Goal: Check status: Check status

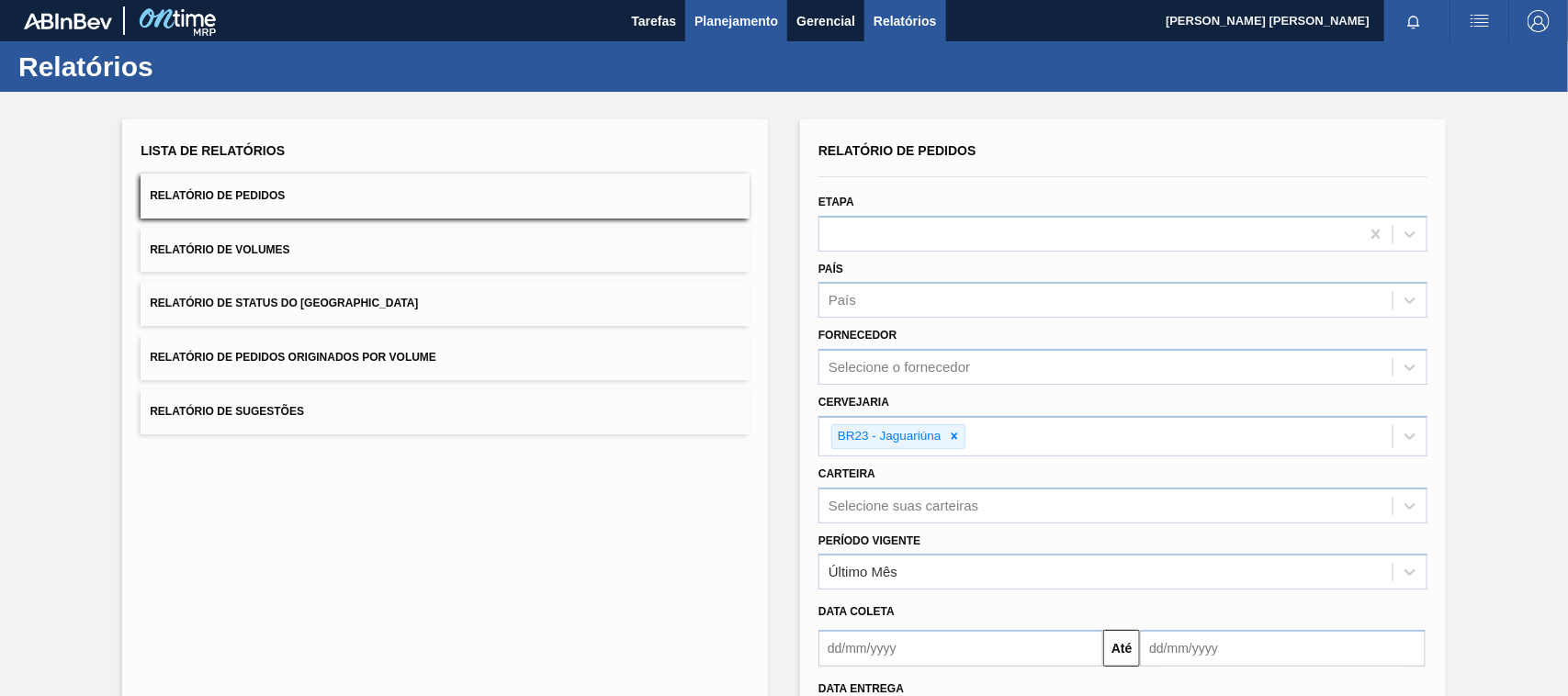
click at [739, 12] on span "Planejamento" at bounding box center [736, 21] width 84 height 22
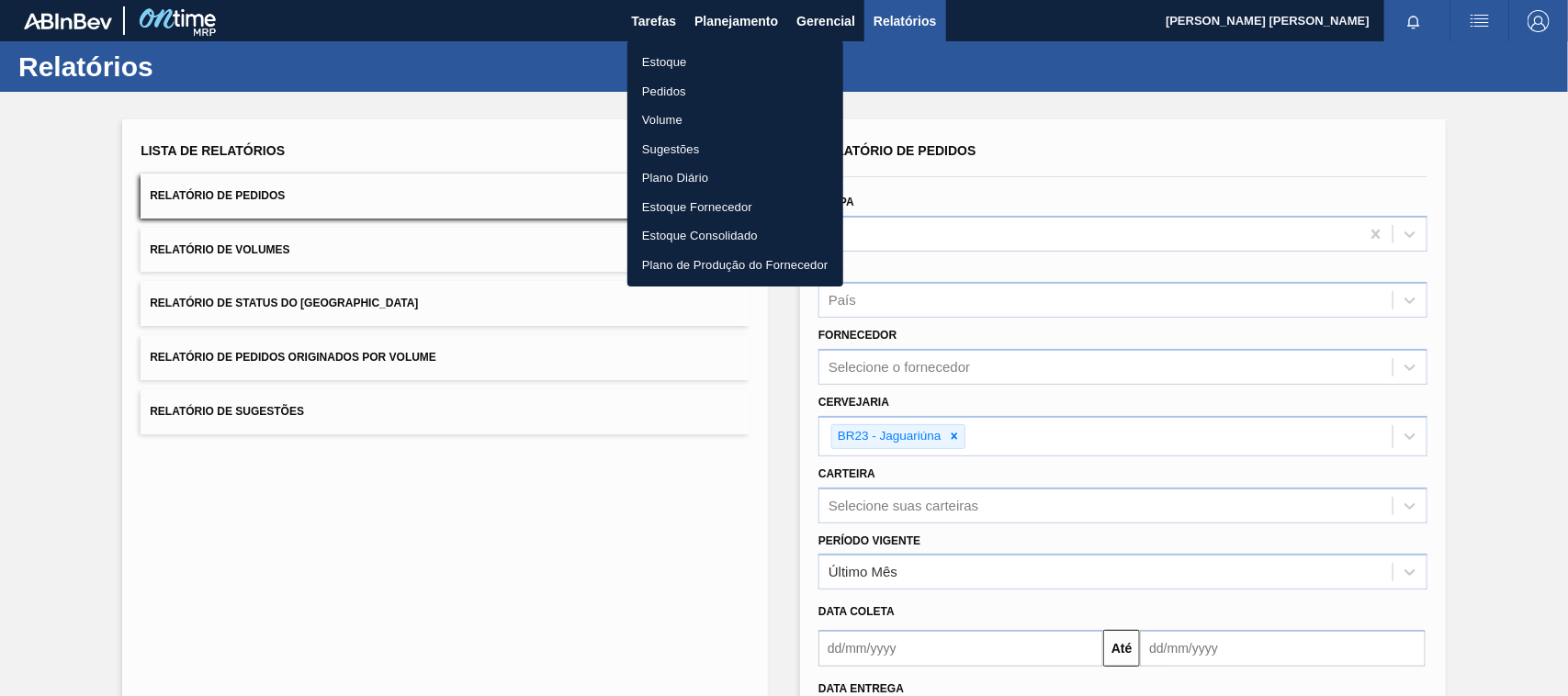
click at [672, 86] on li "Pedidos" at bounding box center [735, 92] width 216 height 30
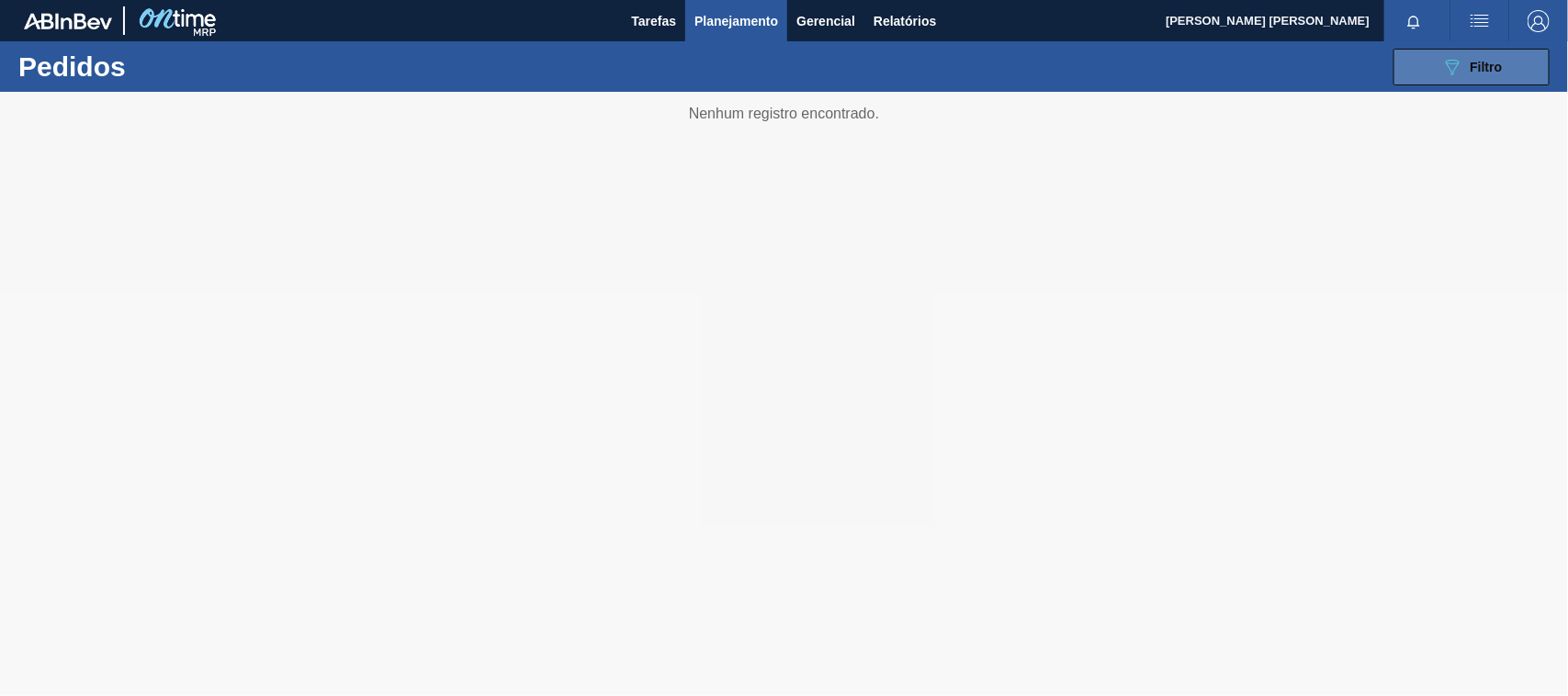
click at [1406, 79] on button "089F7B8B-B2A5-4AFE-B5C0-19BA573D28AC Filtro" at bounding box center [1471, 66] width 156 height 37
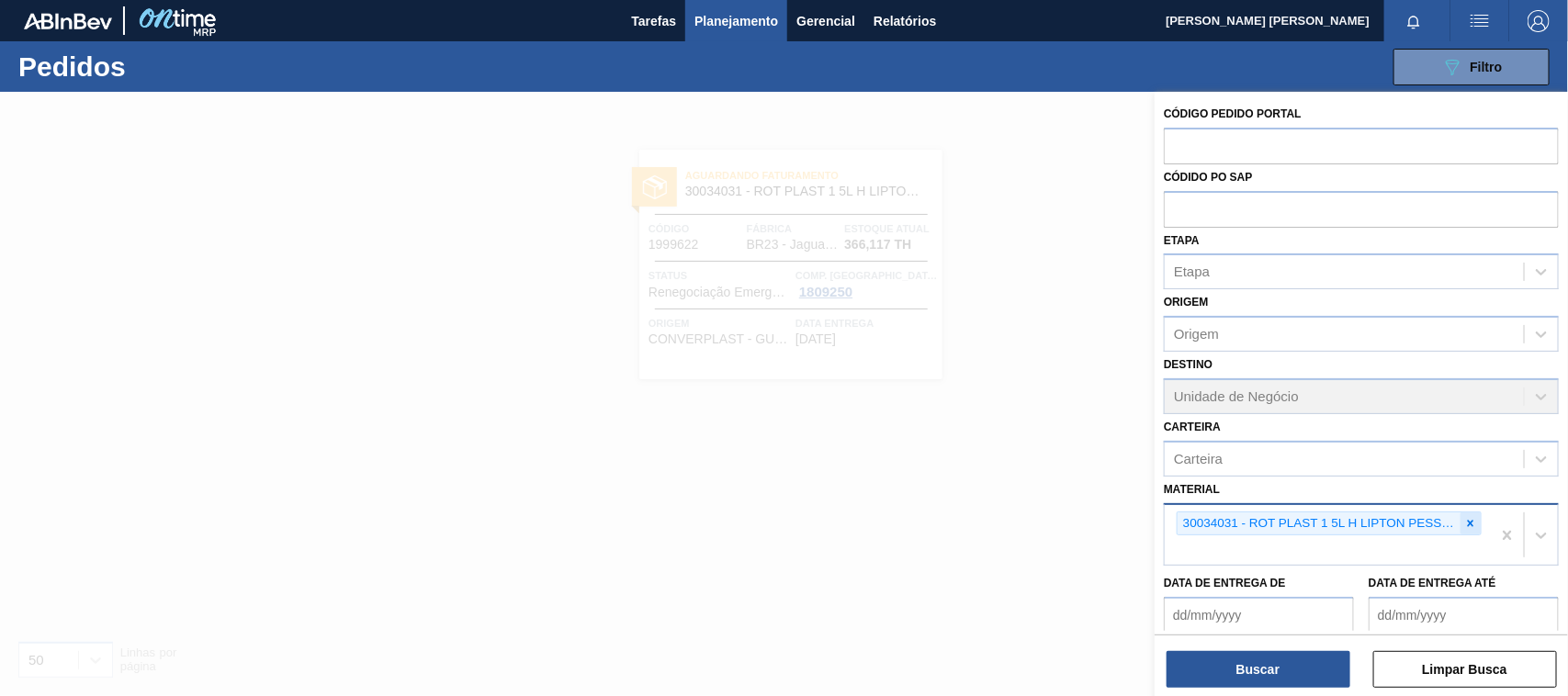
click at [1469, 517] on icon at bounding box center [1470, 523] width 13 height 13
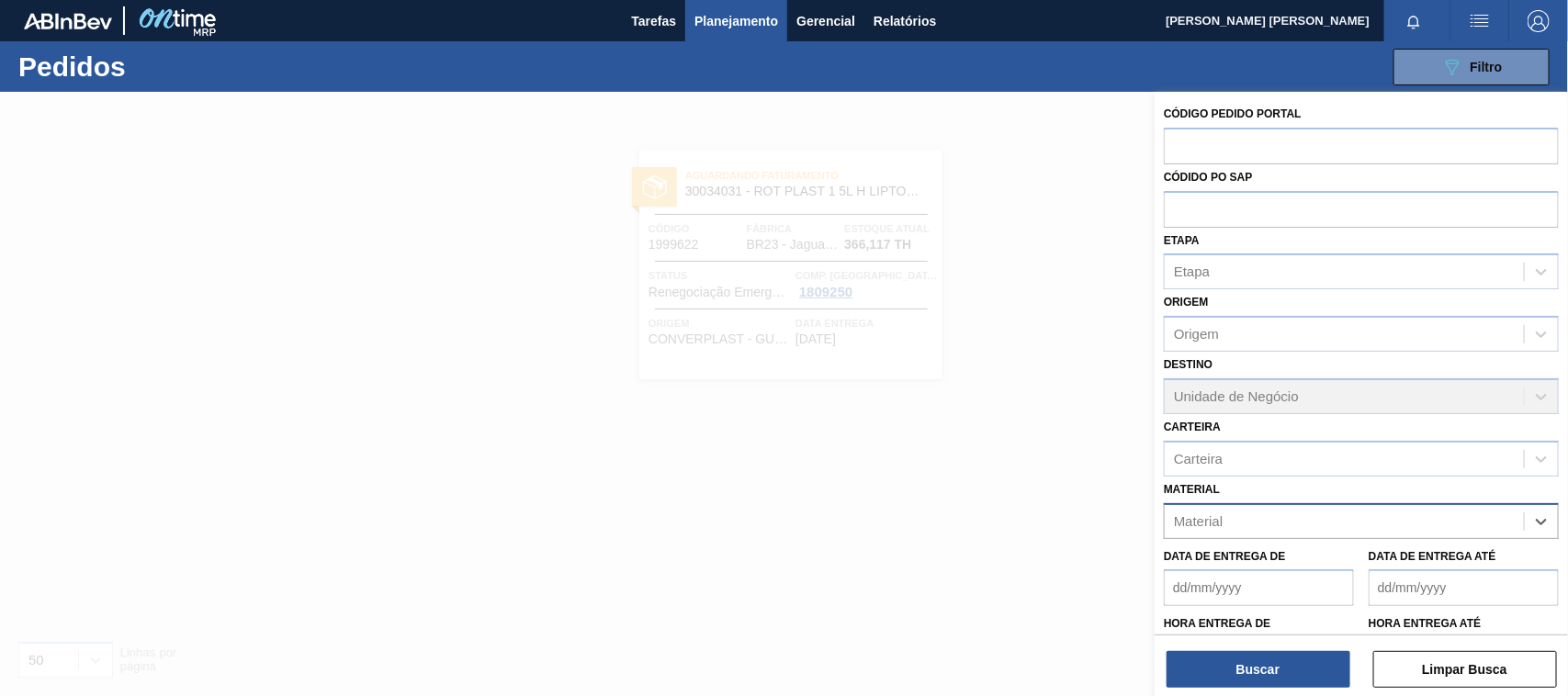
paste input "30031679"
type input "30031679"
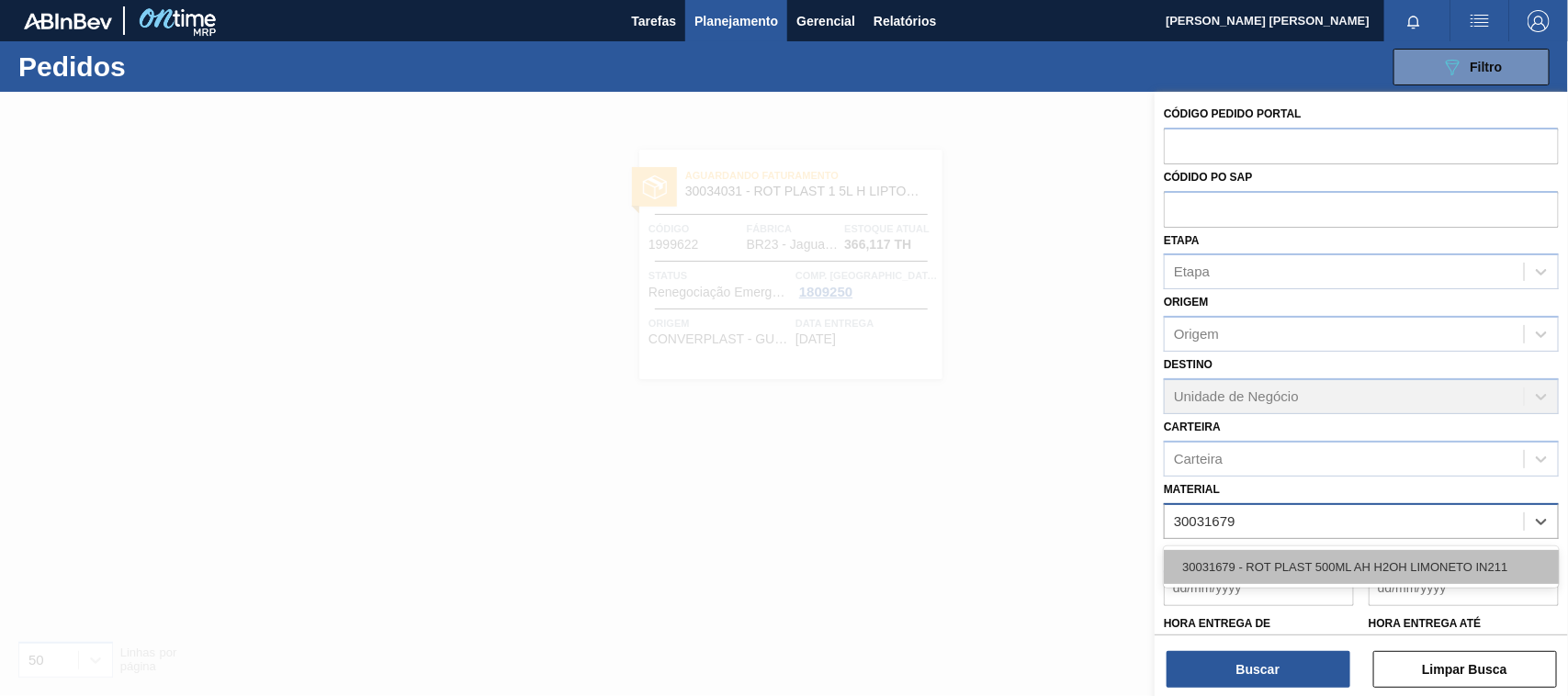
click at [1401, 552] on div "30031679 - ROT PLAST 500ML AH H2OH LIMONETO IN211" at bounding box center [1361, 568] width 395 height 34
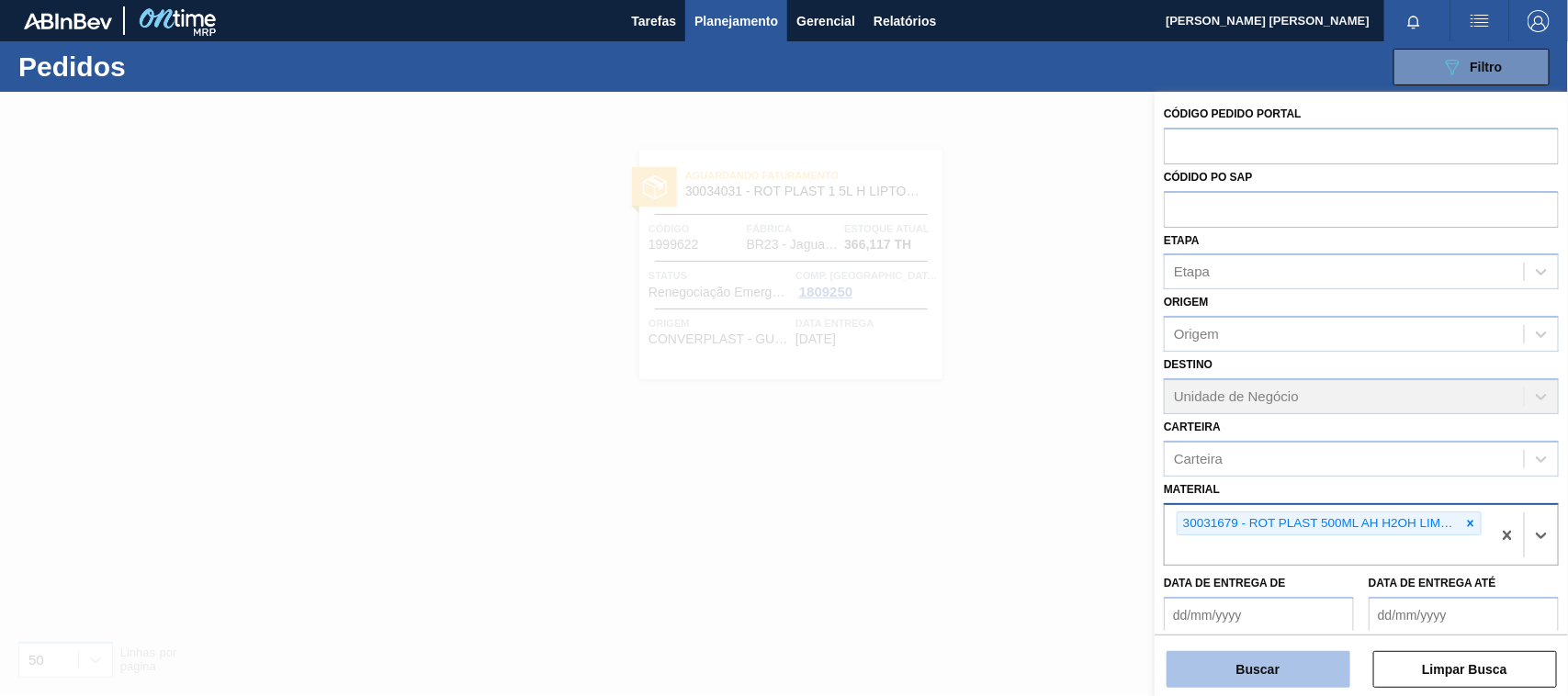
click at [1305, 663] on button "Buscar" at bounding box center [1258, 669] width 184 height 37
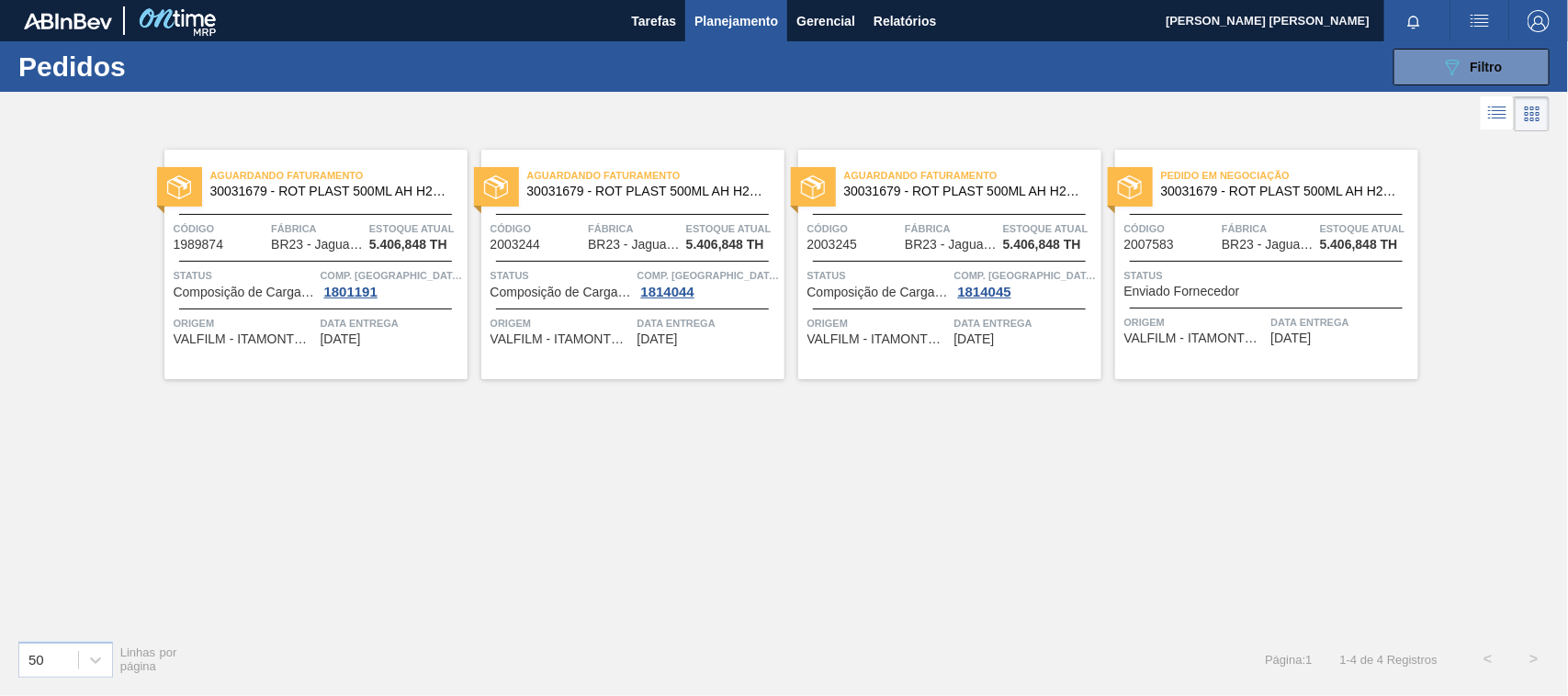
click at [353, 209] on div "Aguardando Faturamento 30031679 - ROT PLAST 500ML AH H2OH LIMONETO IN211 Código…" at bounding box center [316, 265] width 303 height 230
